Goal: Register for event/course

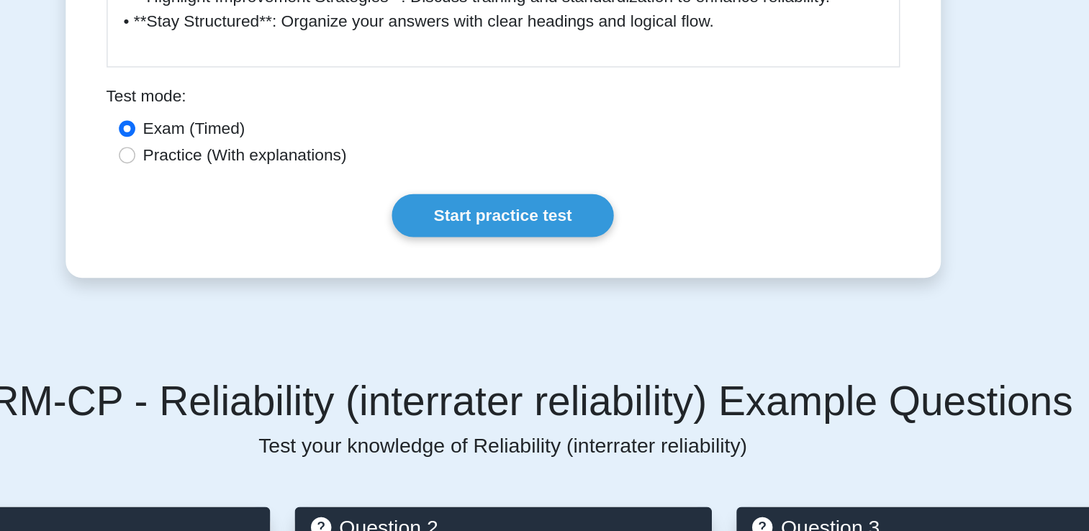
scroll to position [1163, 0]
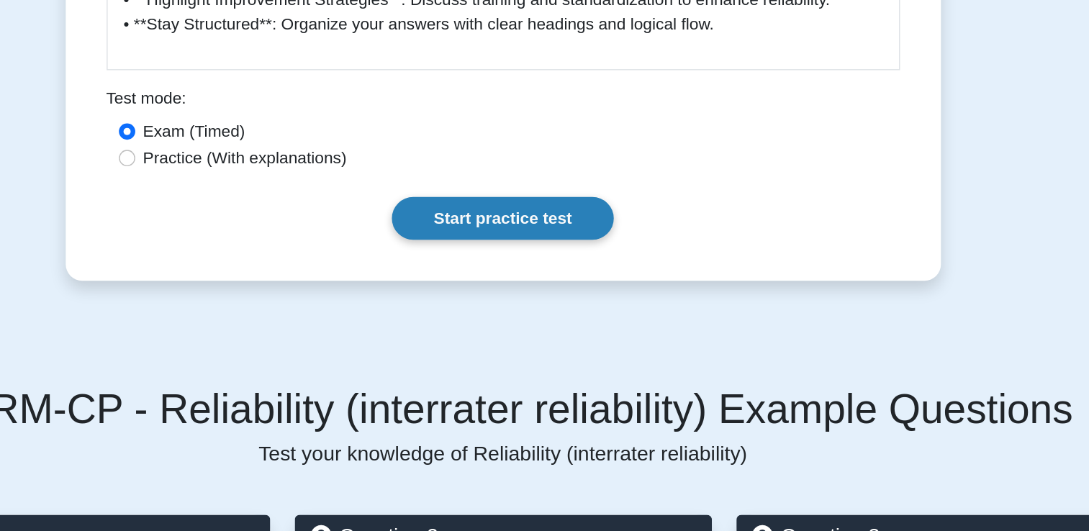
click at [551, 139] on link "Start practice test" at bounding box center [544, 154] width 156 height 30
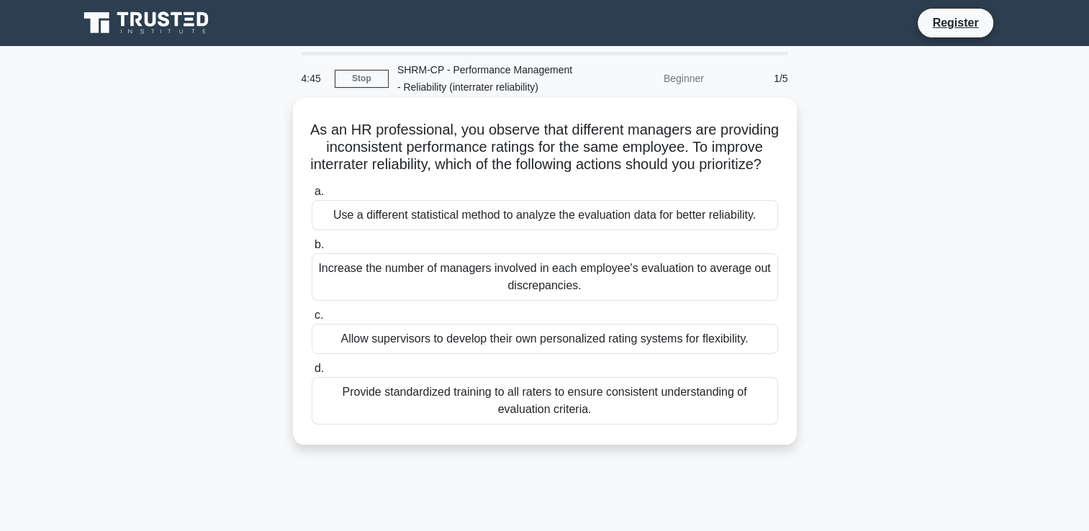
click at [519, 425] on div "Provide standardized training to all raters to ensure consistent understanding …" at bounding box center [545, 401] width 466 height 48
click at [312, 374] on input "d. Provide standardized training to all raters to ensure consistent understandi…" at bounding box center [312, 368] width 0 height 9
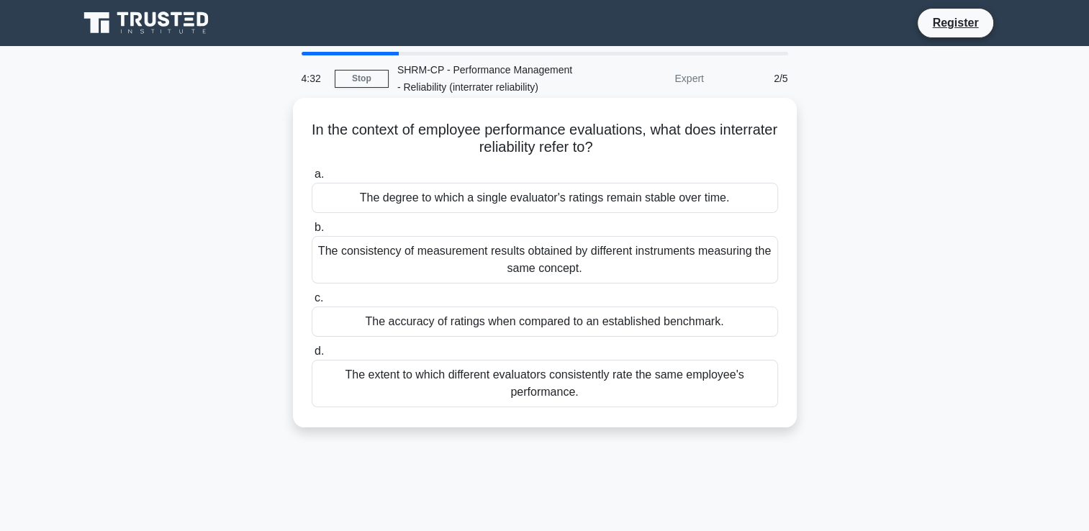
click at [538, 389] on div "The extent to which different evaluators consistently rate the same employee's …" at bounding box center [545, 384] width 466 height 48
click at [312, 356] on input "d. The extent to which different evaluators consistently rate the same employee…" at bounding box center [312, 351] width 0 height 9
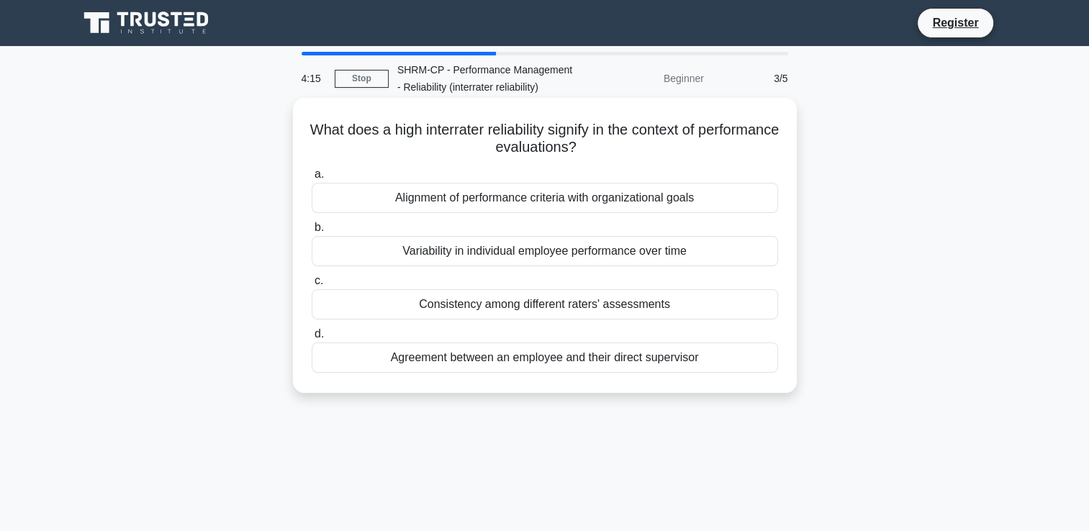
click at [579, 303] on div "Consistency among different raters' assessments" at bounding box center [545, 304] width 466 height 30
click at [312, 286] on input "c. Consistency among different raters' assessments" at bounding box center [312, 280] width 0 height 9
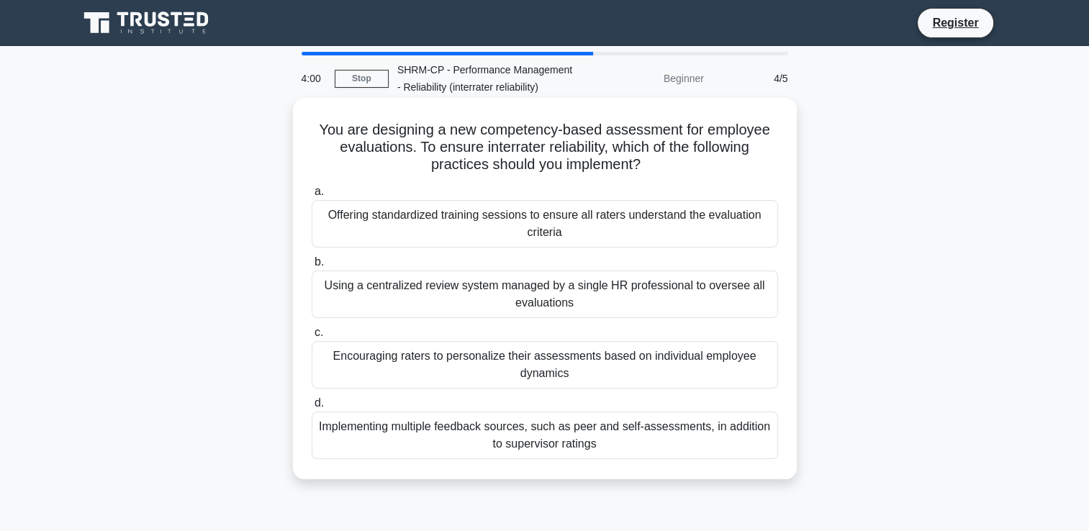
click at [567, 230] on div "Offering standardized training sessions to ensure all raters understand the eva…" at bounding box center [545, 224] width 466 height 48
click at [312, 197] on input "a. Offering standardized training sessions to ensure all raters understand the …" at bounding box center [312, 191] width 0 height 9
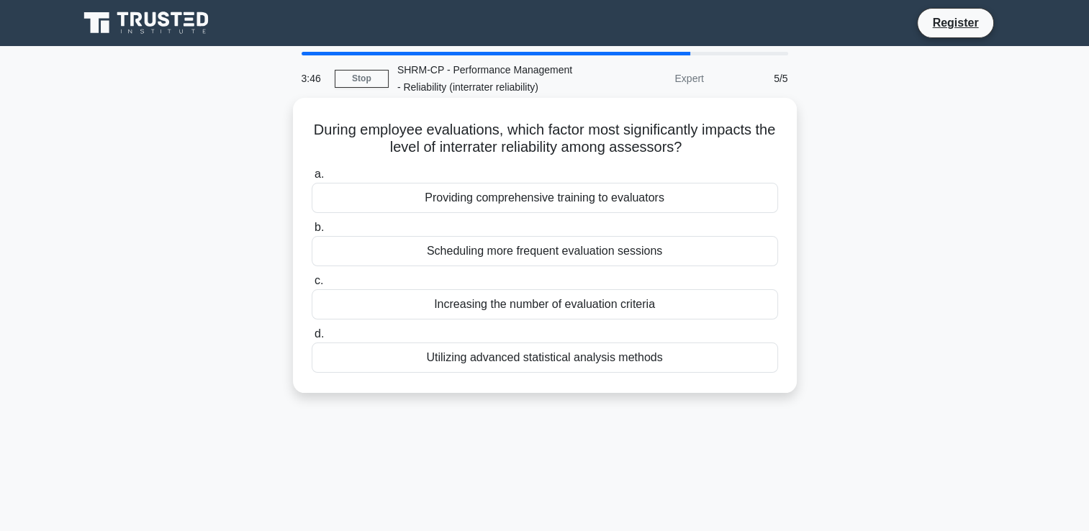
click at [546, 194] on div "Providing comprehensive training to evaluators" at bounding box center [545, 198] width 466 height 30
click at [312, 179] on input "a. Providing comprehensive training to evaluators" at bounding box center [312, 174] width 0 height 9
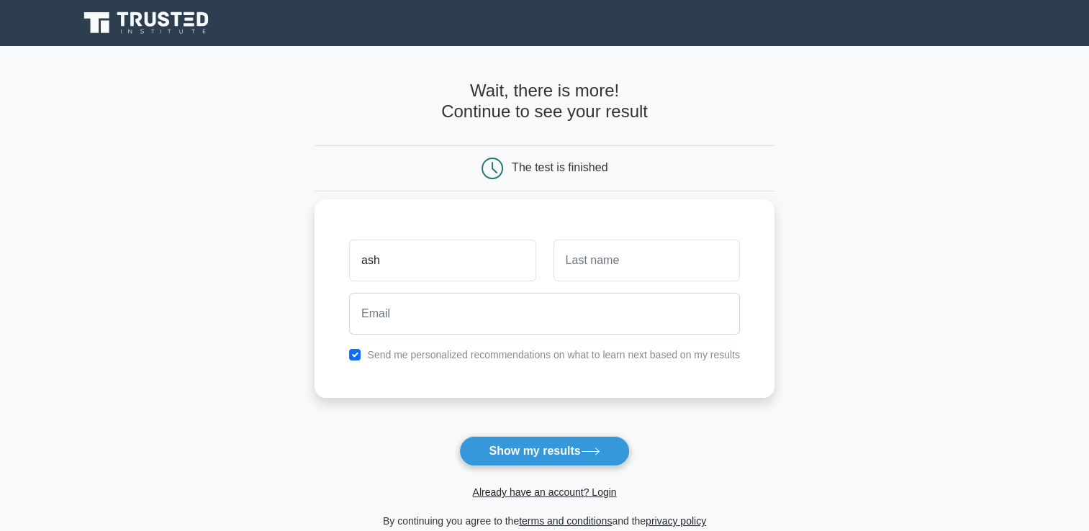
type input "ash"
click at [594, 268] on input "text" at bounding box center [647, 261] width 186 height 42
type input "lie"
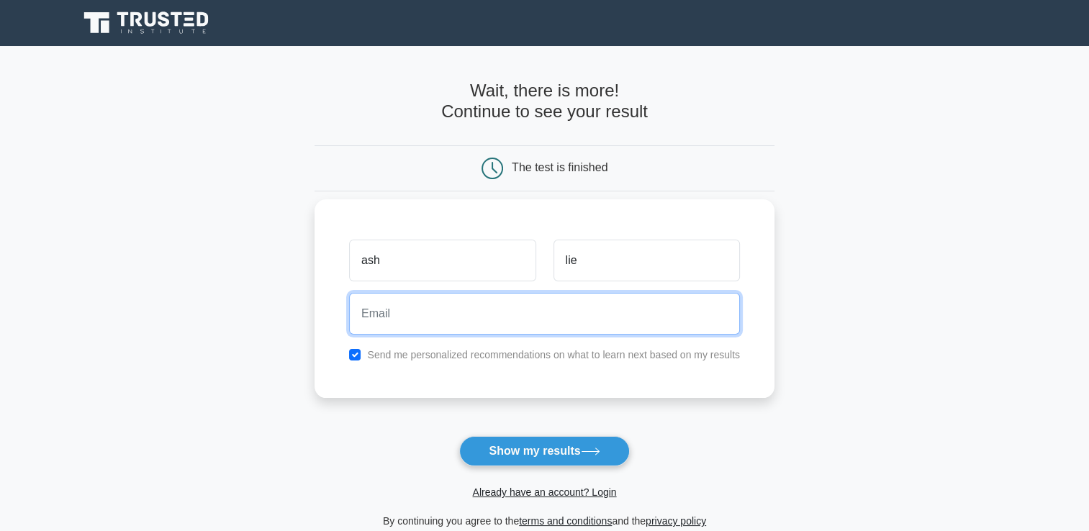
click at [572, 306] on input "email" at bounding box center [544, 314] width 391 height 42
type input "ashliemyz@gmial.com"
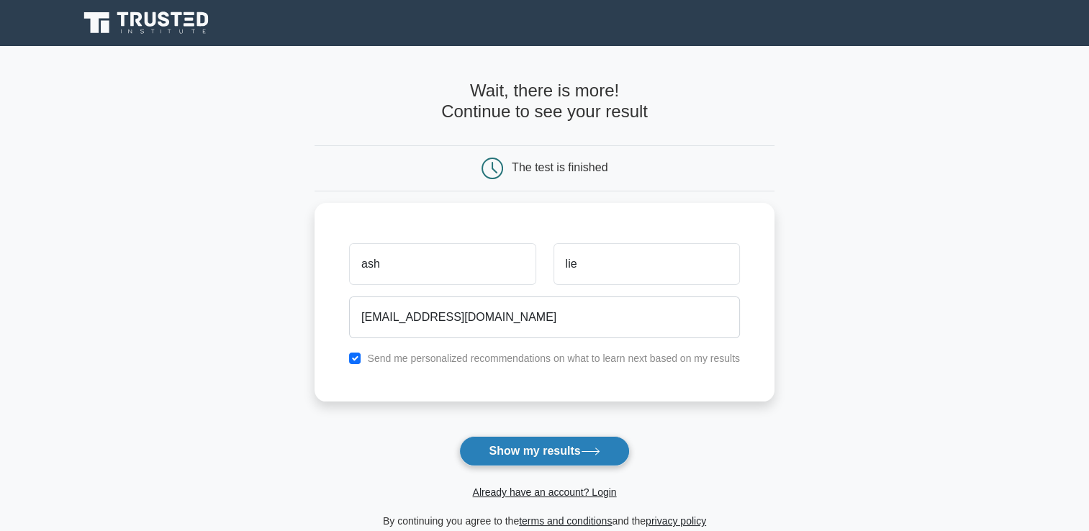
click at [541, 456] on button "Show my results" at bounding box center [544, 451] width 170 height 30
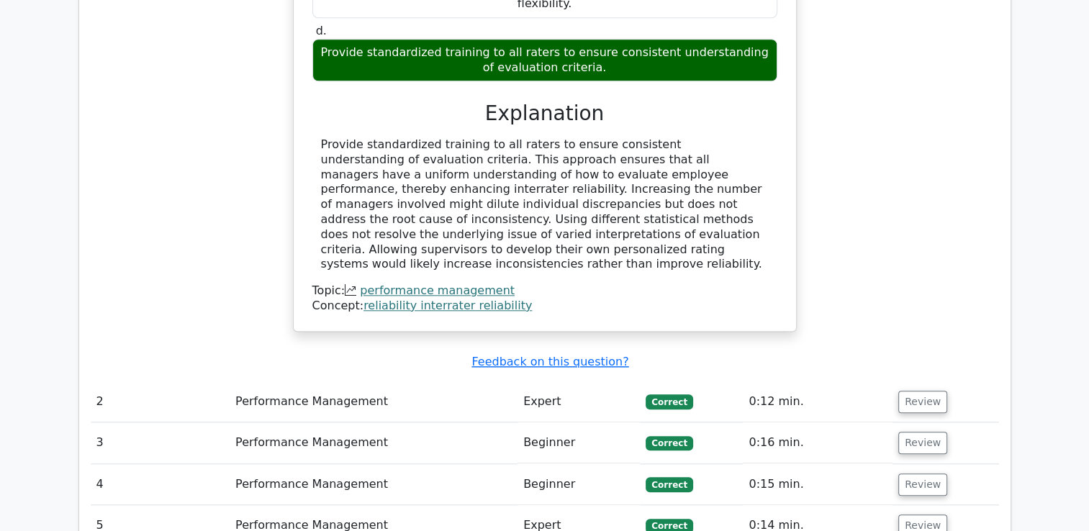
scroll to position [1427, 0]
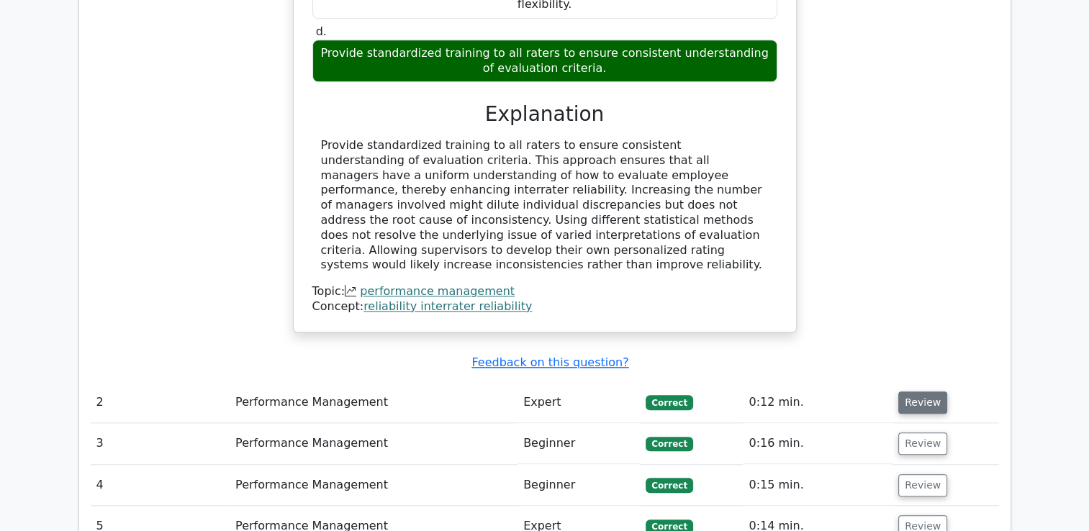
click at [916, 392] on button "Review" at bounding box center [922, 403] width 49 height 22
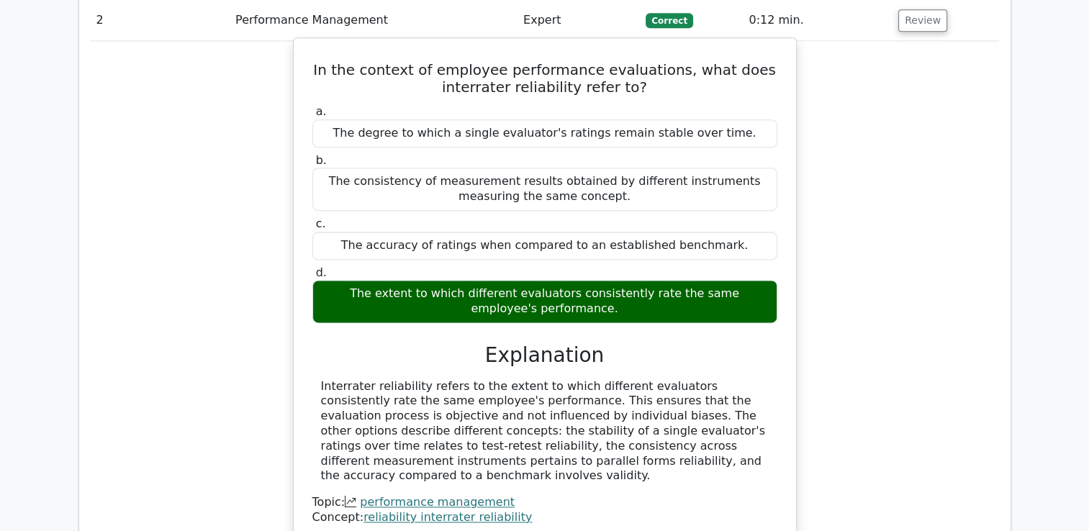
scroll to position [1822, 0]
